Goal: Complete application form

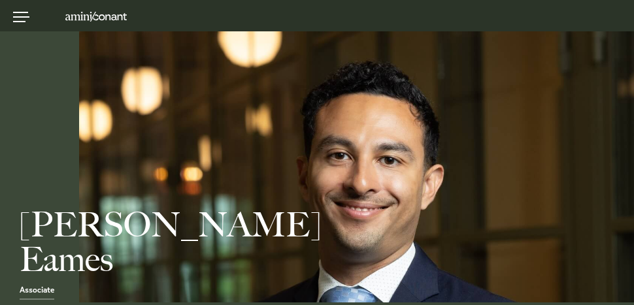
scroll to position [65, 0]
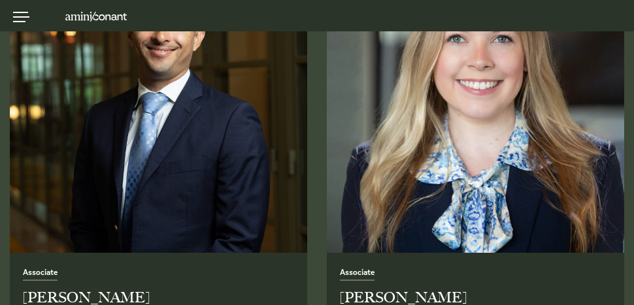
scroll to position [2025, 0]
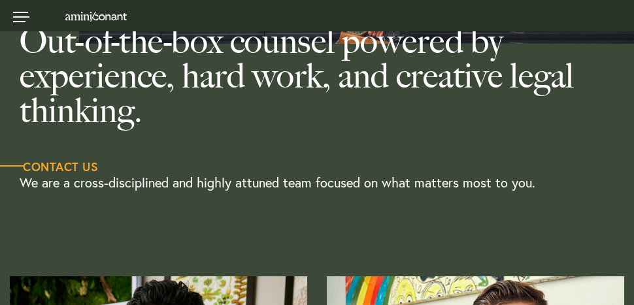
scroll to position [261, 0]
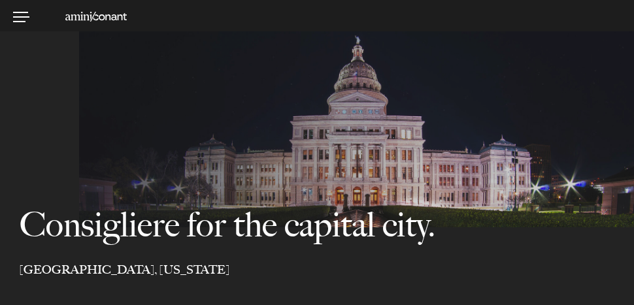
select select "Austin"
select select "Business and Civil Litigation"
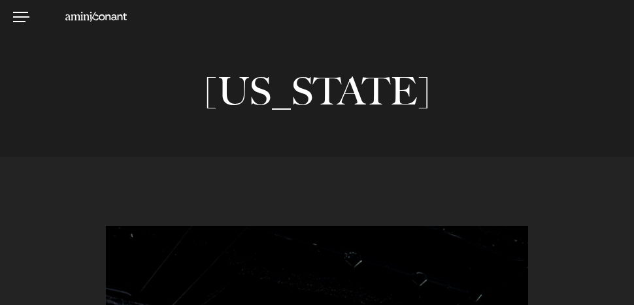
scroll to position [1110, 0]
